Goal: Complete application form: Fill out and submit a form for a specific purpose

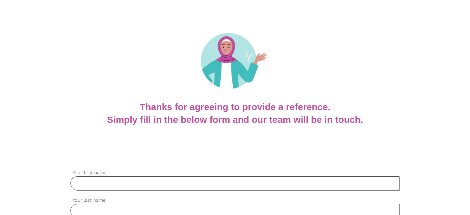
scroll to position [123, 0]
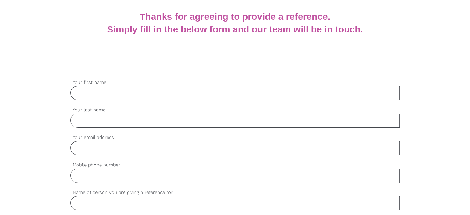
click at [159, 96] on input "Your first name" at bounding box center [234, 93] width 329 height 14
type input "[PERSON_NAME]"
type input "Piratheesan"
type input "[EMAIL_ADDRESS][DOMAIN_NAME]"
click at [126, 171] on input "Mobile phone number" at bounding box center [234, 175] width 329 height 14
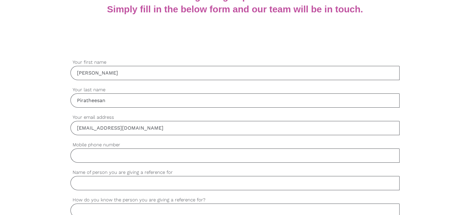
scroll to position [154, 0]
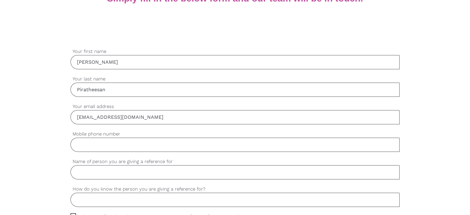
click at [128, 144] on input "Mobile phone number" at bounding box center [234, 144] width 329 height 14
type input "0449810131"
click at [119, 166] on input "Name of person you are giving a reference for" at bounding box center [234, 172] width 329 height 14
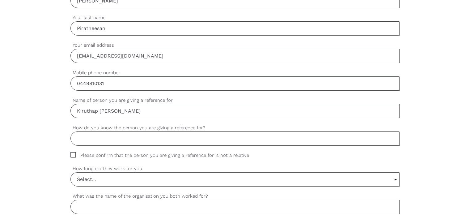
scroll to position [216, 0]
type input "Kiruthap [PERSON_NAME]"
click at [178, 140] on input "How do you know the person you are giving a reference for?" at bounding box center [234, 138] width 329 height 14
type input "Colleague"
click at [72, 152] on span "Please confirm that the person you are giving a reference for is not a relative" at bounding box center [165, 154] width 190 height 7
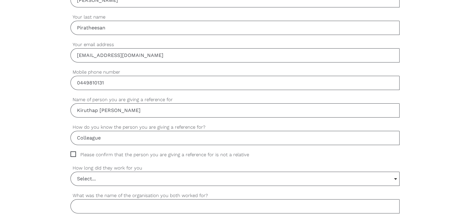
click at [72, 152] on input "Please confirm that the person you are giving a reference for is not a relative" at bounding box center [72, 153] width 4 height 4
checkbox input "true"
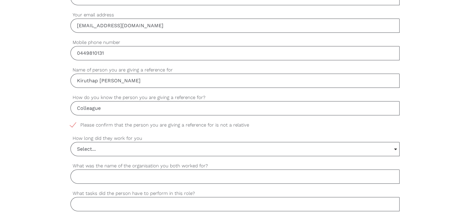
scroll to position [278, 0]
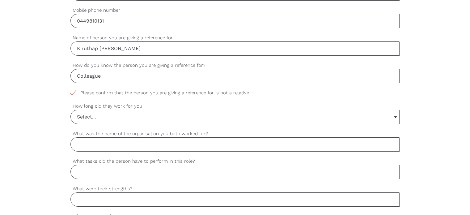
click at [155, 115] on input "Select..." at bounding box center [235, 117] width 328 height 14
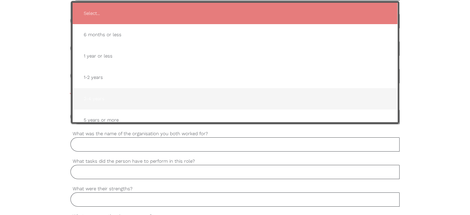
scroll to position [9, 0]
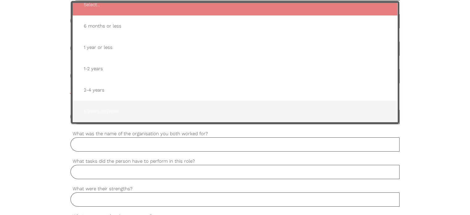
click at [123, 108] on span "5 years or more" at bounding box center [235, 111] width 312 height 15
type input "5 years or more"
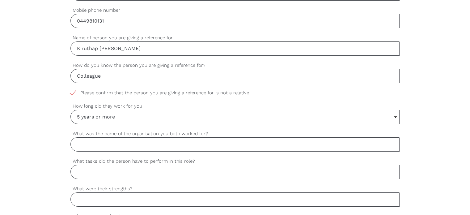
click at [114, 141] on input "What was the name of the organisation you both worked for?" at bounding box center [234, 144] width 329 height 14
type input "Amazon"
click at [114, 174] on input "What tasks did the person have to perform in this role?" at bounding box center [234, 172] width 329 height 14
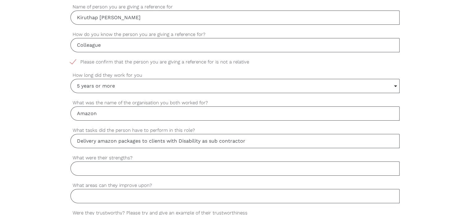
type input "Delivery amazon packages to clients with Disability as sub contractor"
click at [146, 167] on input "What were their strengths?" at bounding box center [234, 168] width 329 height 14
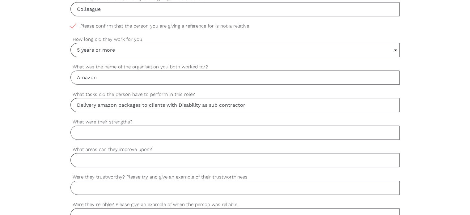
scroll to position [370, 0]
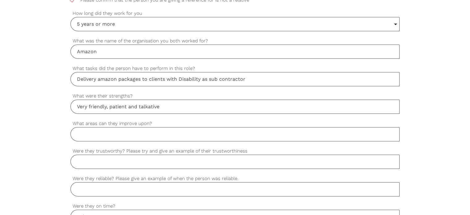
type input "Very friendly, patient and talkative"
click at [93, 132] on input "What areas can they improve upon?" at bounding box center [234, 134] width 329 height 14
type input "i"
type input "I dont think he has anything to improve based on the work we do on a day to day…"
click at [129, 161] on input "Were they trustworthy? Please try and give an example of their trustworthiness" at bounding box center [234, 161] width 329 height 14
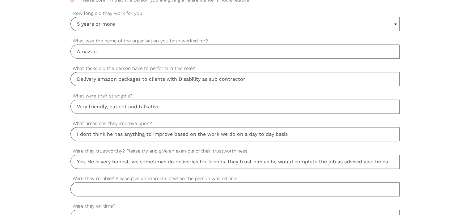
scroll to position [0, 0]
type input "Yes. He is very honest. we sometimes do deliveries for friends. they trust him …"
click at [115, 186] on input "Were they reliable? Please give an example of when the person was reliable." at bounding box center [234, 189] width 329 height 14
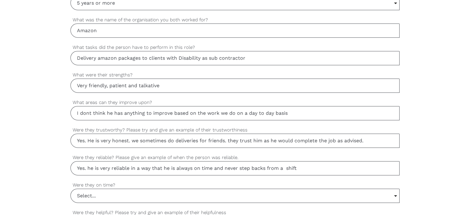
scroll to position [401, 0]
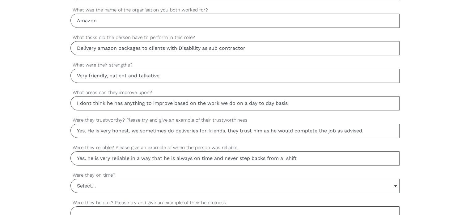
type input "Yes. he is very reliable in a way that he is always on time and never step back…"
click at [205, 186] on input "Select..." at bounding box center [235, 186] width 328 height 14
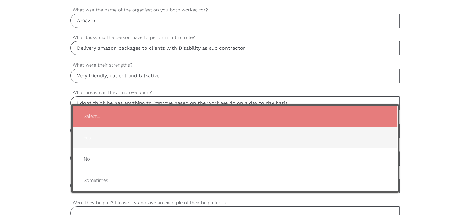
click at [121, 140] on span "Yes" at bounding box center [235, 137] width 312 height 15
type input "Yes"
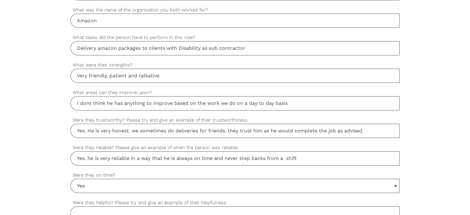
scroll to position [463, 0]
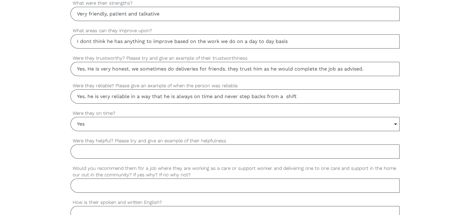
click at [122, 152] on input "Were they helpful? Please try and give an example of their helpfulness" at bounding box center [234, 151] width 329 height 14
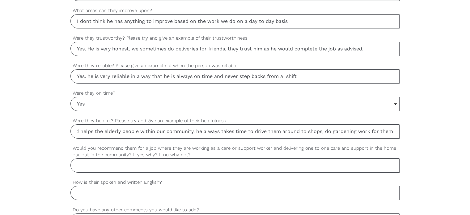
scroll to position [494, 0]
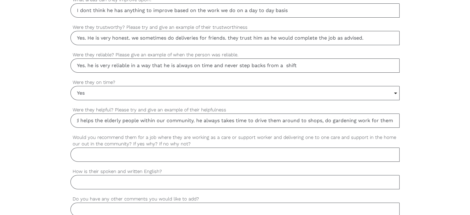
type input "Yes. he volunteers and helps the elderly people within our community. he always…"
click at [102, 149] on input "Would you recommend them for a job where they are working as a care or support …" at bounding box center [234, 154] width 329 height 14
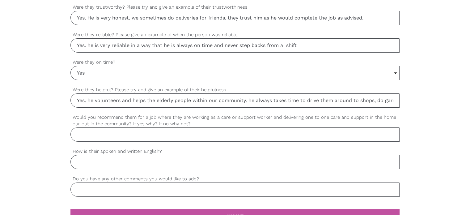
scroll to position [525, 0]
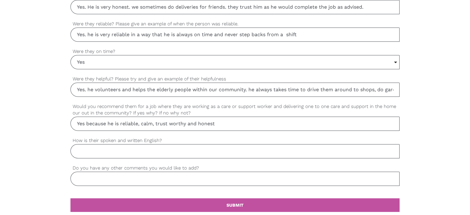
type input "Yes because he is reliable, calm, trust worthy and honest"
click at [102, 149] on input "How is their spoken and written English?" at bounding box center [234, 151] width 329 height 14
type input "g"
type input "excellent"
click at [96, 175] on input "Do you have any other comments you would like to add?" at bounding box center [234, 178] width 329 height 14
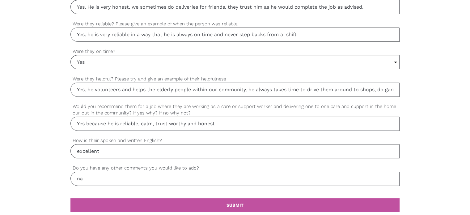
type input "n"
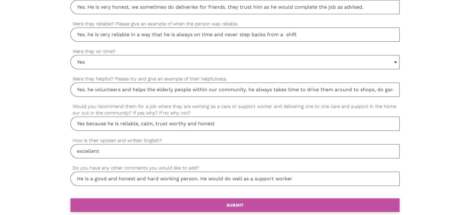
type input "He is a good and honest and hard working person. He would do well as a support …"
click at [207, 202] on link "settings SUBMIT" at bounding box center [234, 205] width 329 height 14
